Goal: Find specific page/section: Find specific page/section

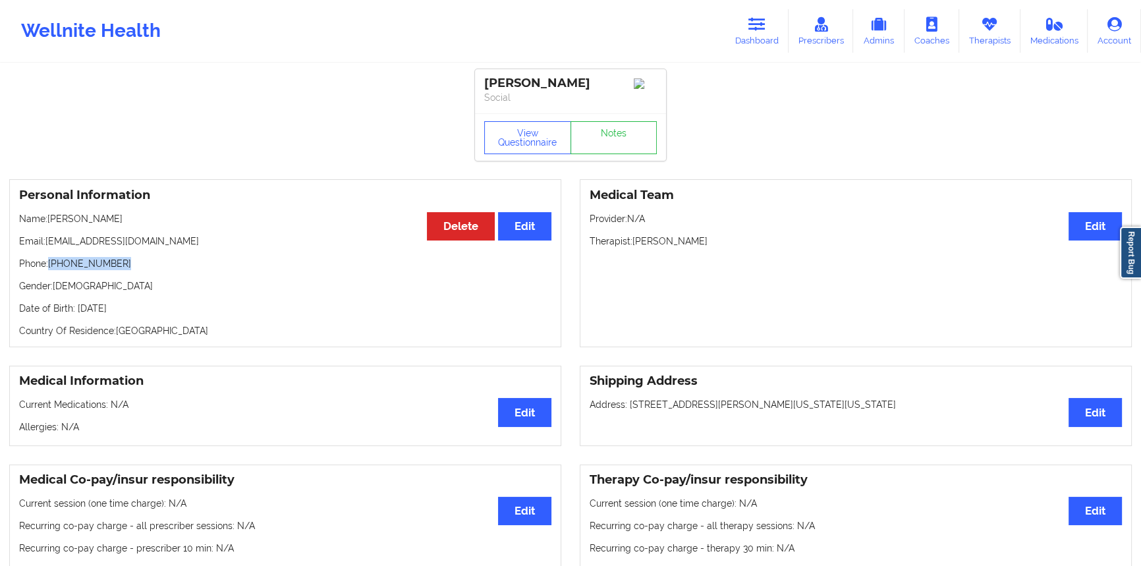
click at [745, 36] on link "Dashboard" at bounding box center [756, 30] width 63 height 43
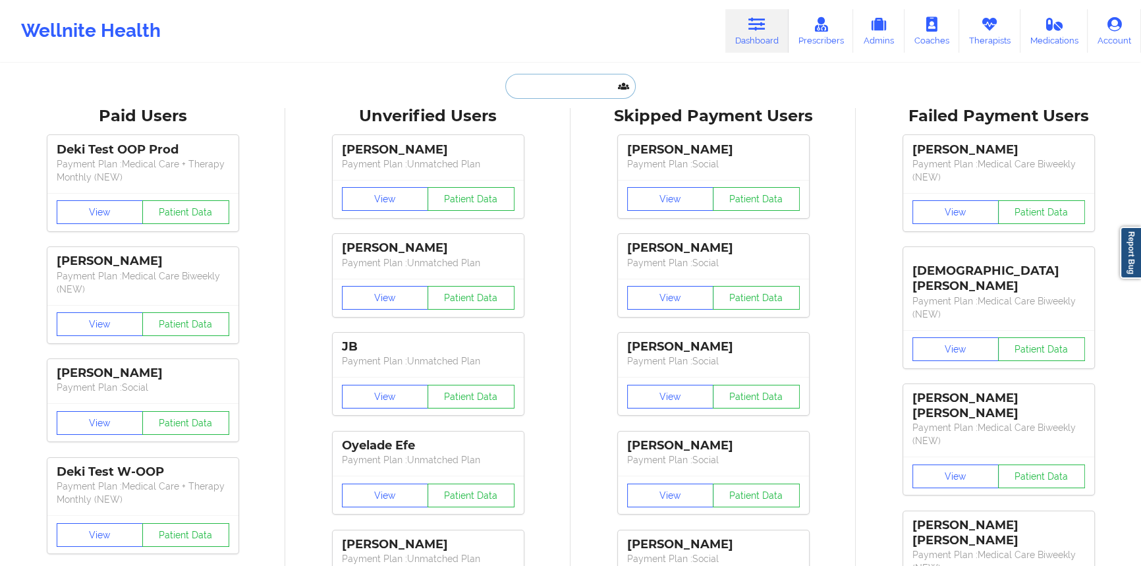
click at [557, 84] on input "text" at bounding box center [570, 86] width 130 height 25
paste input "[PERSON_NAME]"
type input "[PERSON_NAME]"
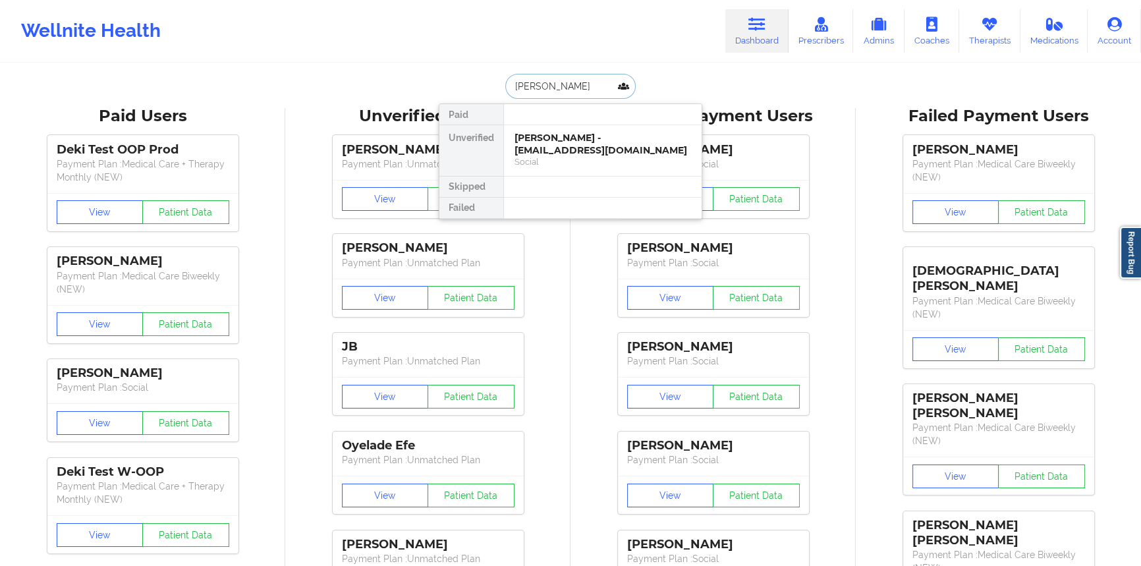
click at [556, 147] on div "[PERSON_NAME] - [EMAIL_ADDRESS][DOMAIN_NAME]" at bounding box center [603, 144] width 177 height 24
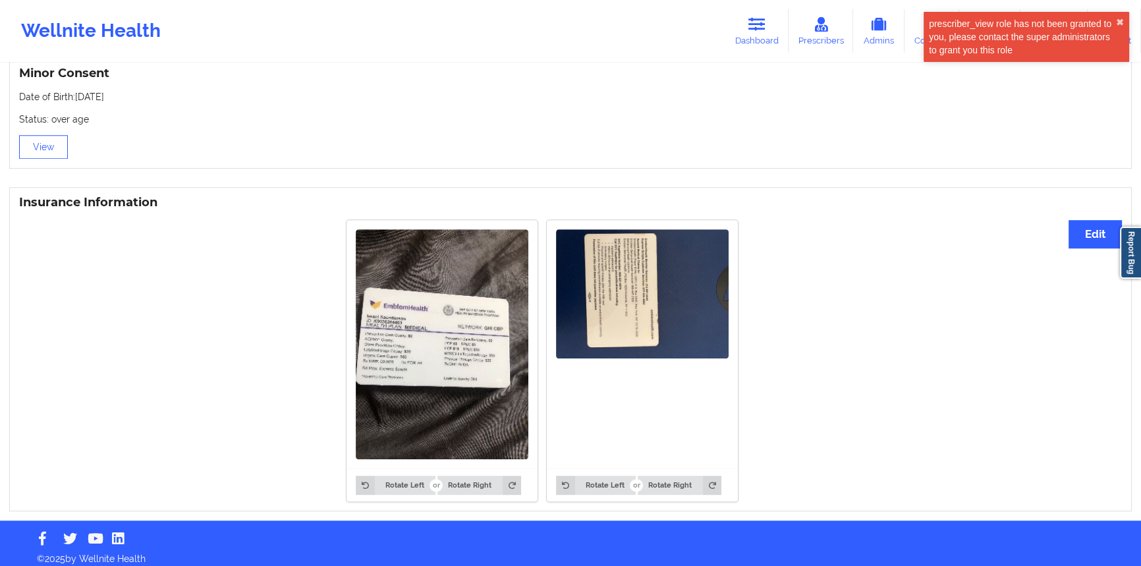
scroll to position [870, 0]
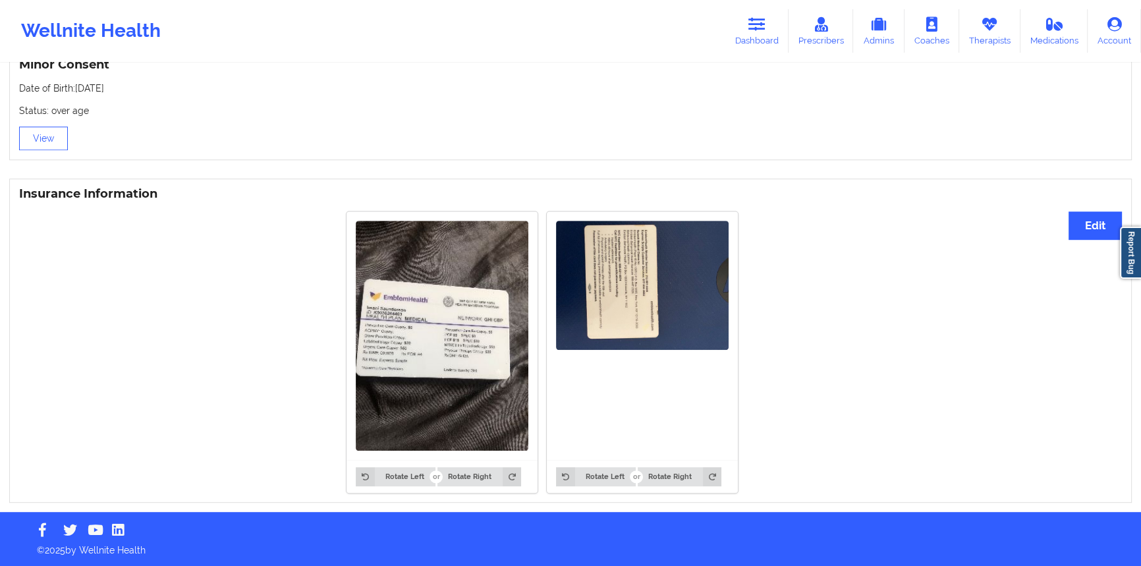
click at [459, 336] on img at bounding box center [442, 336] width 173 height 230
click at [468, 481] on button "Rotate Right" at bounding box center [479, 476] width 84 height 18
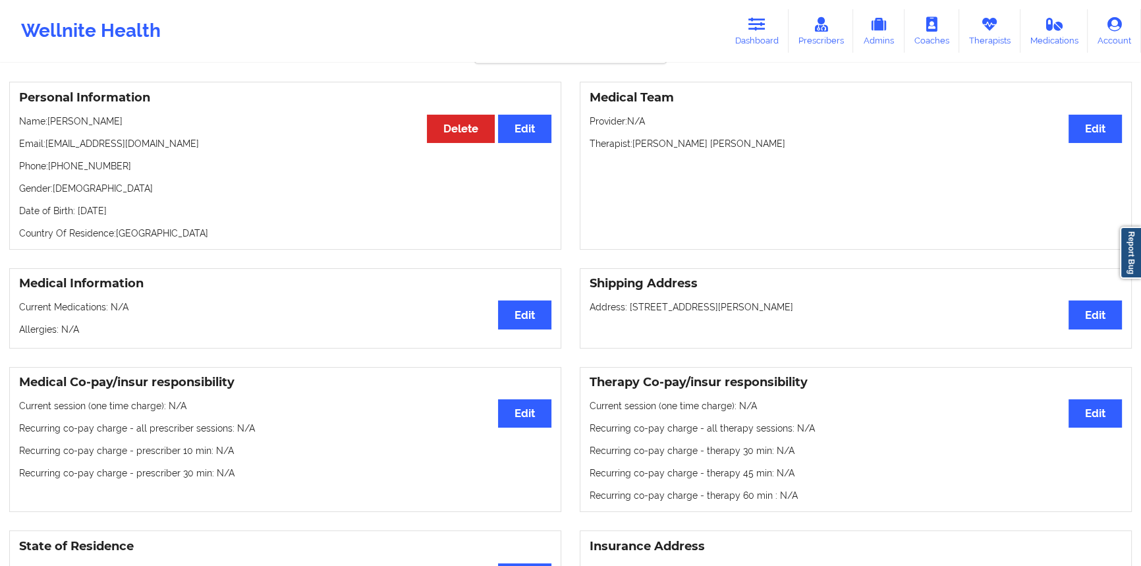
scroll to position [91, 0]
